Goal: Find specific page/section: Locate a particular part of the current website

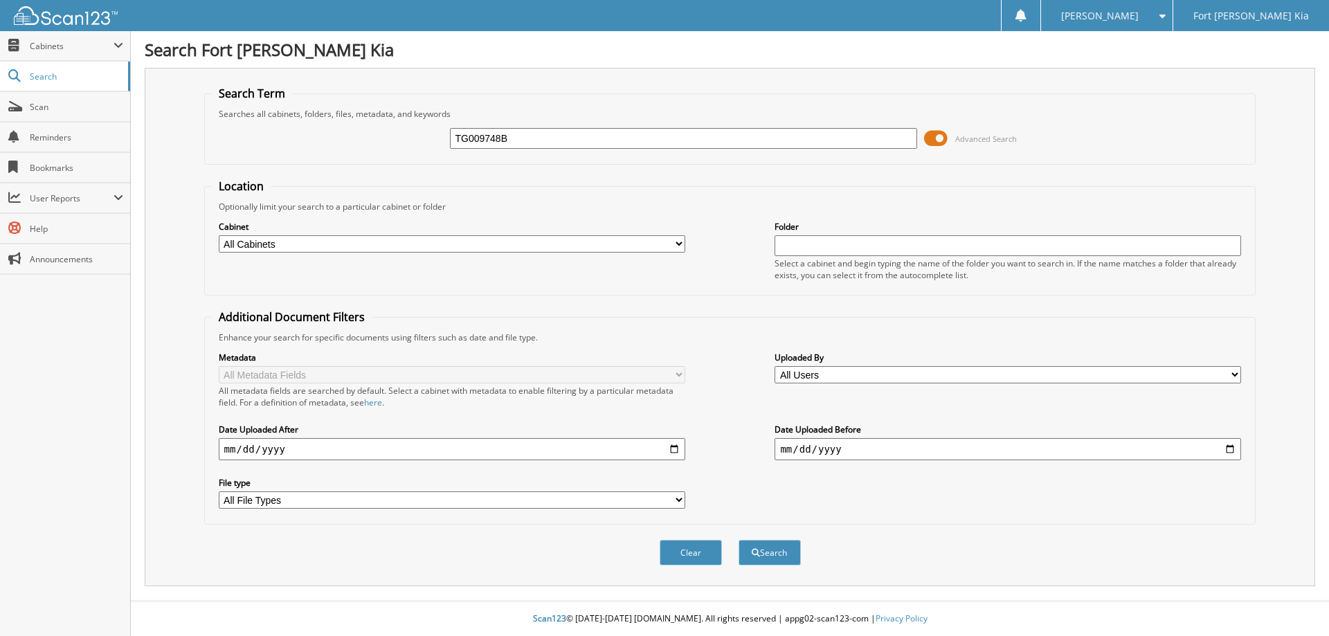
type input "TG009748B"
click at [739, 540] on button "Search" at bounding box center [770, 553] width 62 height 26
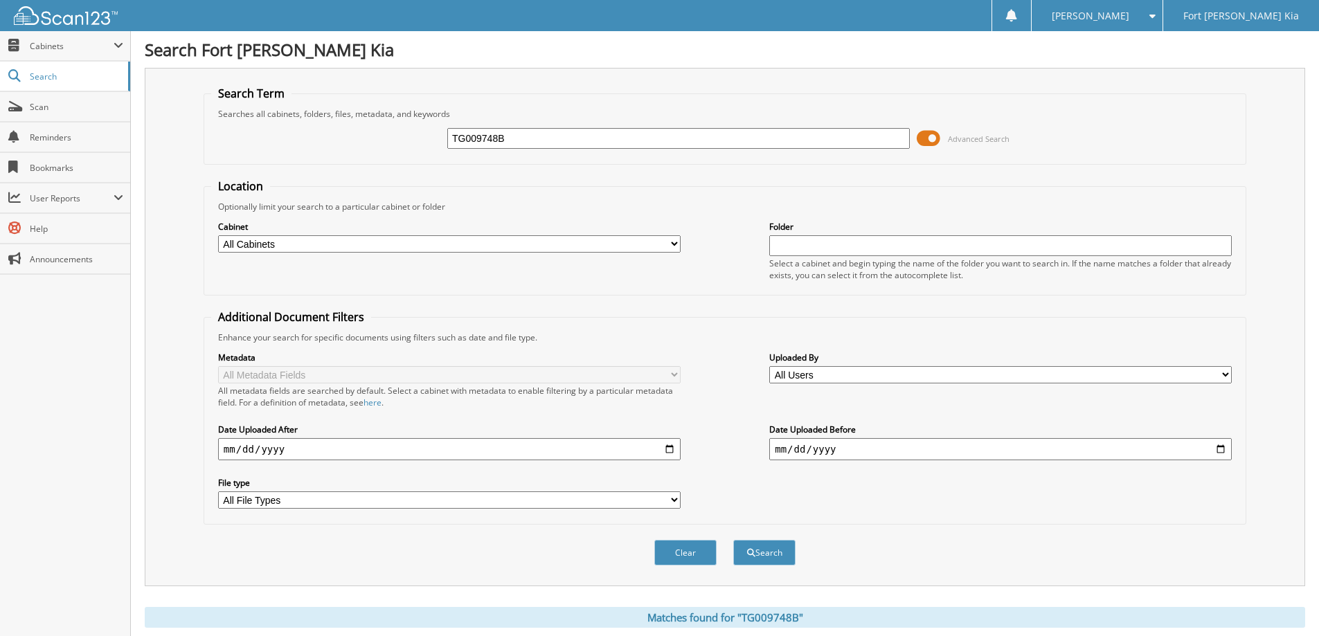
click at [927, 134] on span at bounding box center [929, 138] width 24 height 21
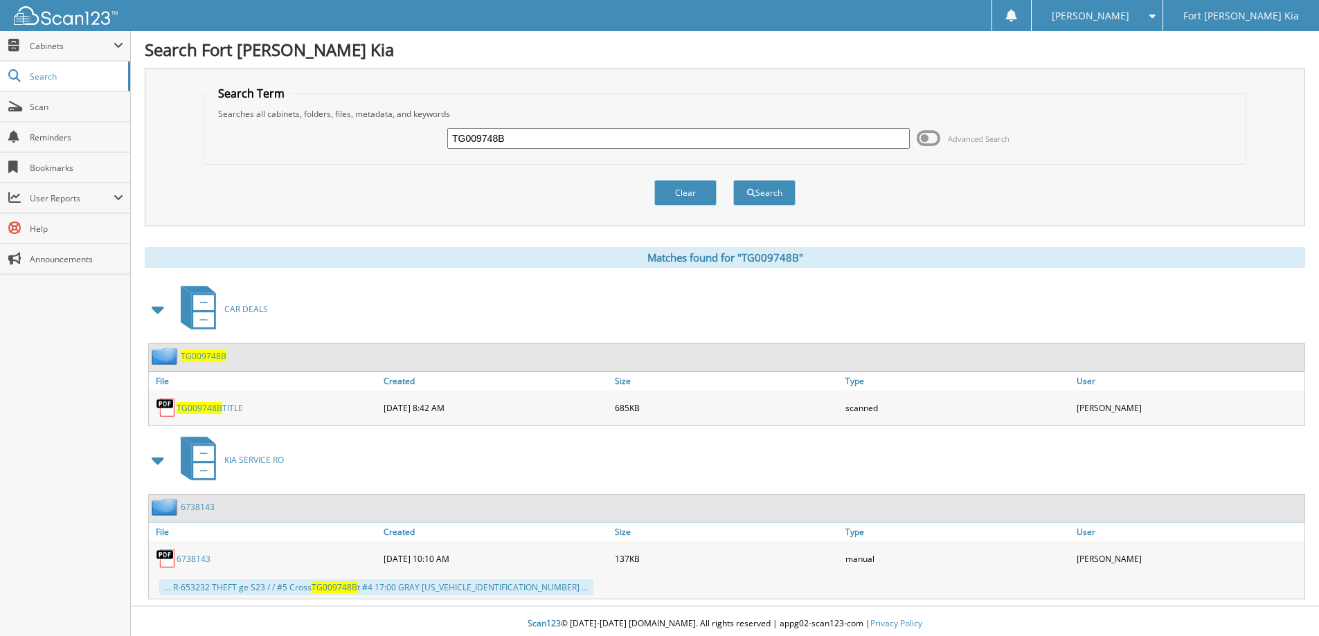
scroll to position [5, 0]
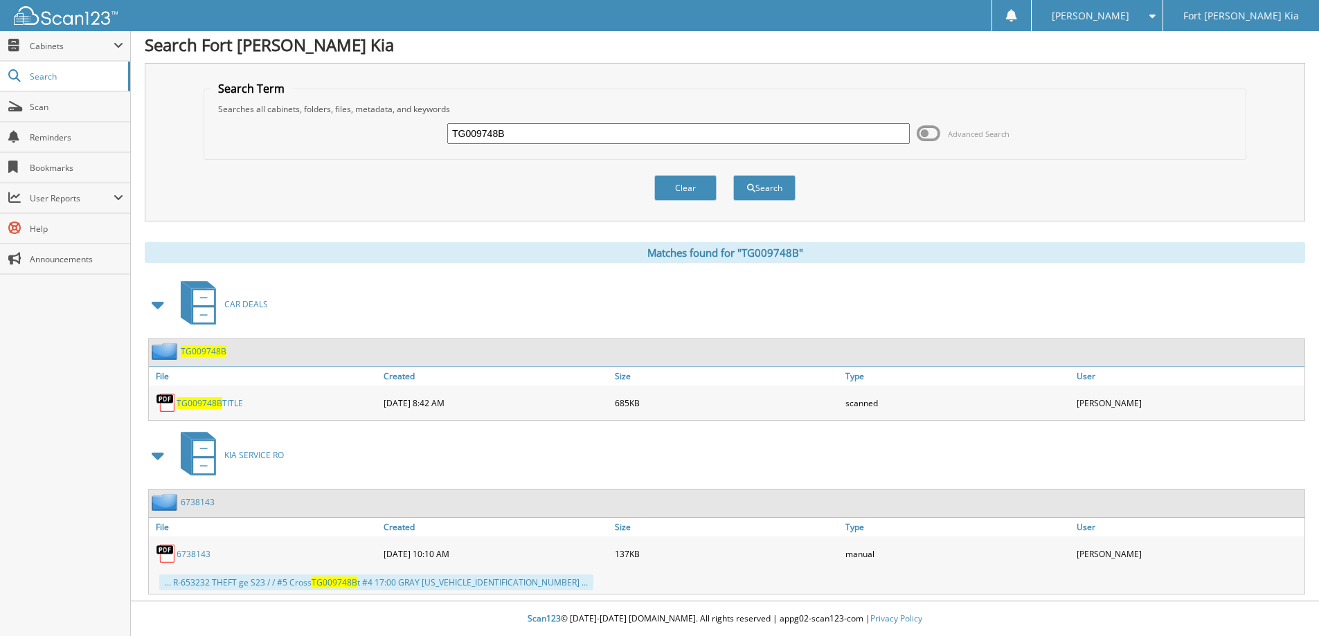
click at [213, 352] on span "TG009748B" at bounding box center [204, 351] width 46 height 12
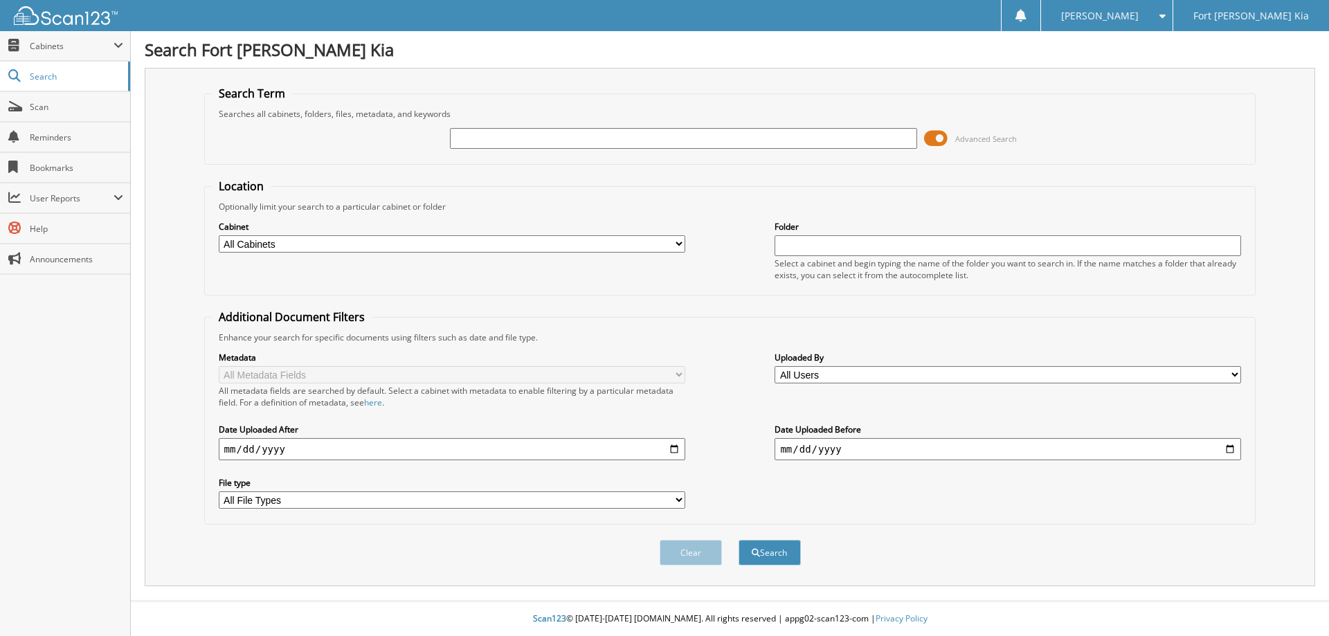
click at [488, 138] on input "text" at bounding box center [683, 138] width 467 height 21
type input "S7247750A"
click at [739, 540] on button "Search" at bounding box center [770, 553] width 62 height 26
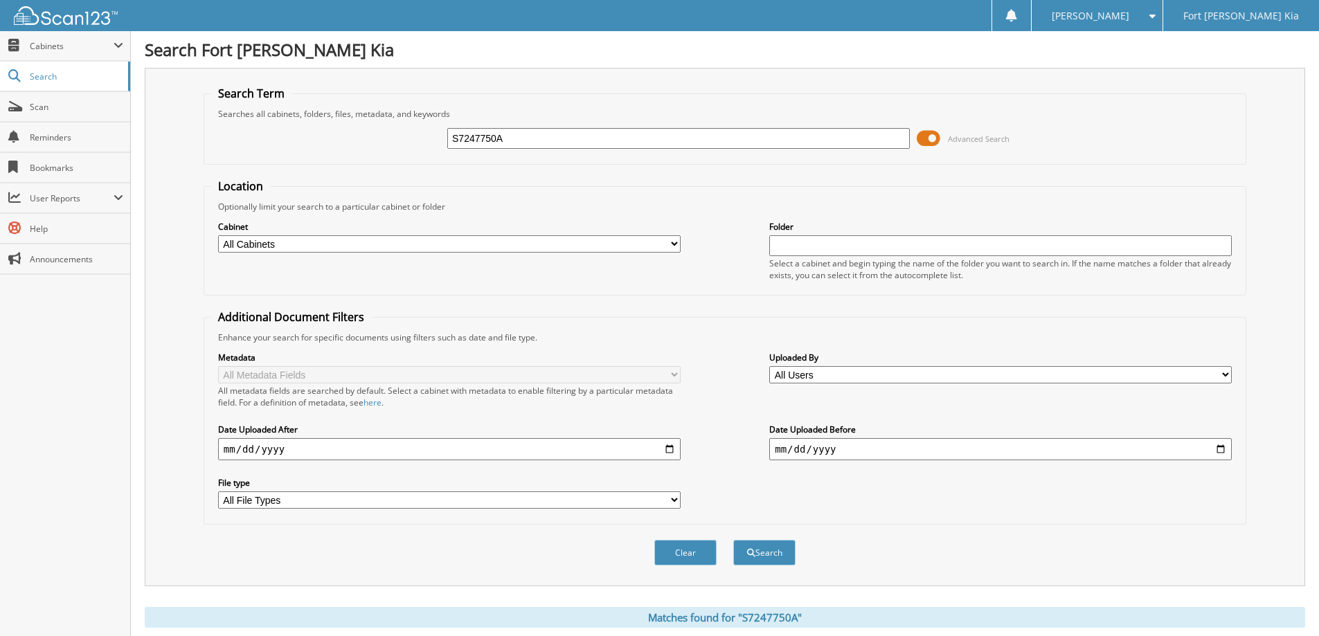
click at [924, 142] on span at bounding box center [929, 138] width 24 height 21
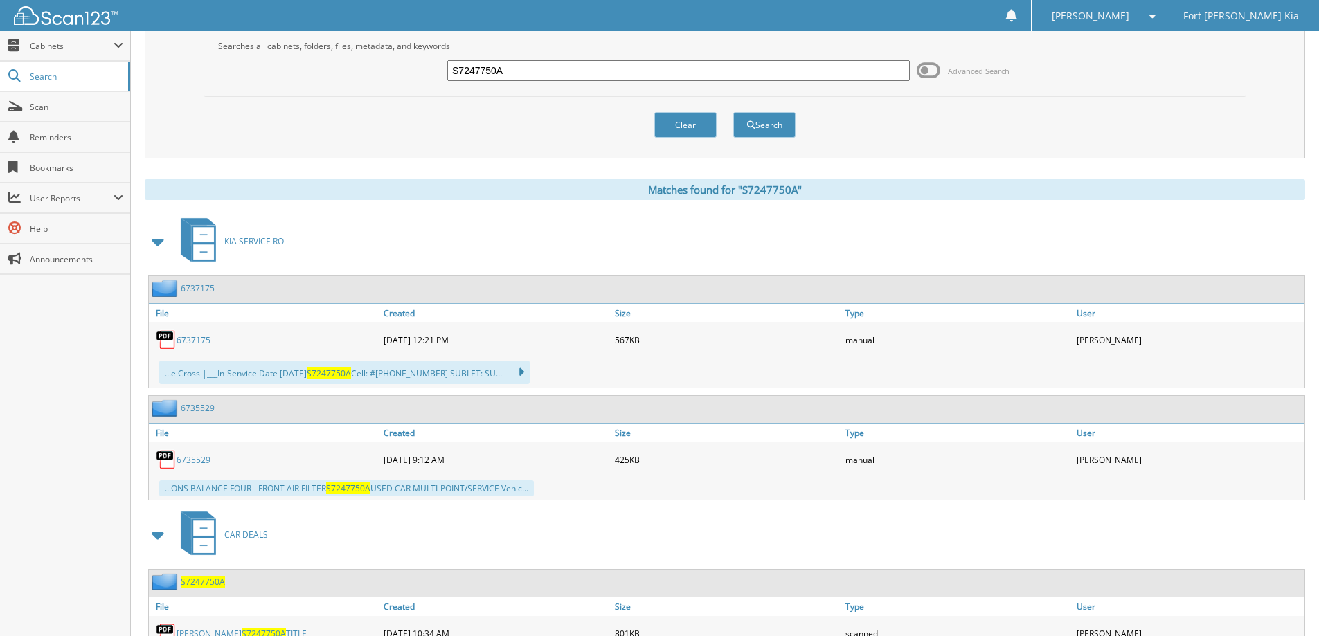
scroll to position [125, 0]
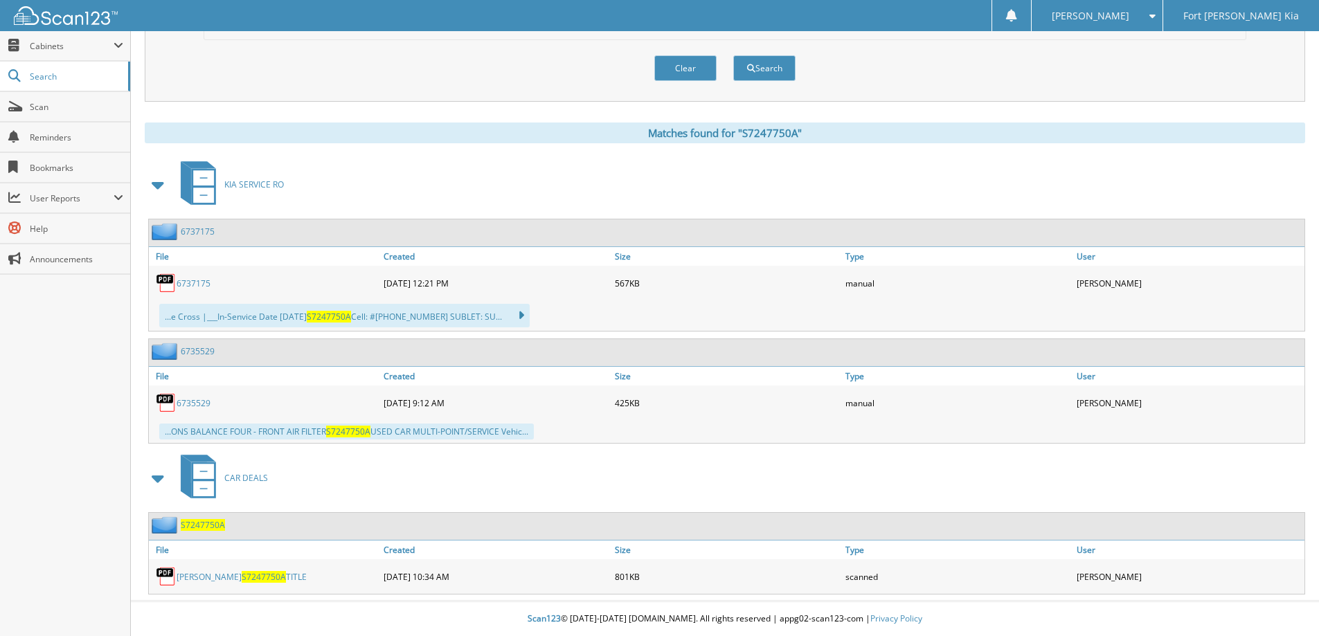
click at [196, 525] on span "S7247750A" at bounding box center [203, 525] width 44 height 12
